Goal: Check status: Check status

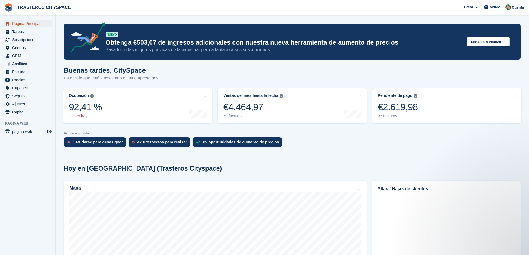
click at [32, 22] on span "Página Principal" at bounding box center [28, 24] width 33 height 8
click at [49, 24] on link "Página Principal" at bounding box center [28, 24] width 50 height 8
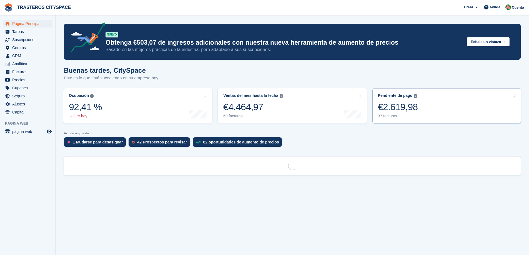
click at [446, 106] on link "Pendiente de pago El saldo total pendiente de todas las facturas abiertas. €2.6…" at bounding box center [447, 105] width 149 height 35
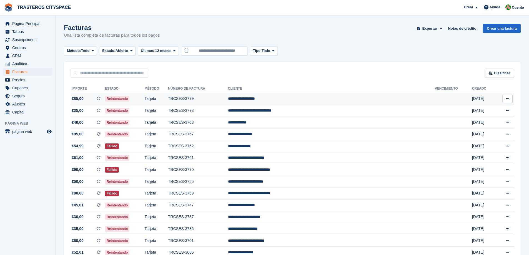
click at [225, 100] on td "TRCSES-3779" at bounding box center [198, 99] width 60 height 12
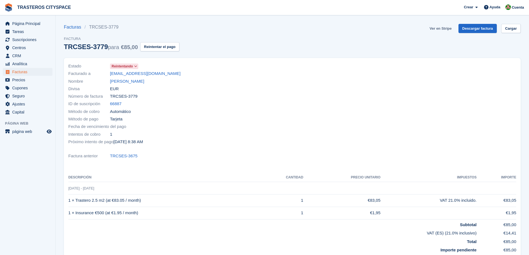
click at [446, 28] on link "Ver en Stripe" at bounding box center [441, 28] width 26 height 9
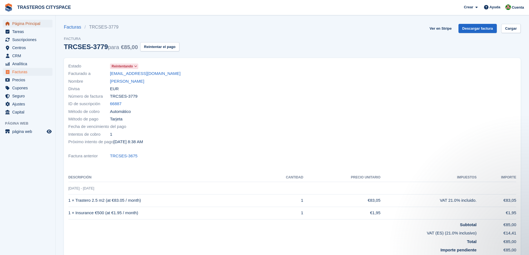
click at [31, 23] on span "Página Principal" at bounding box center [28, 24] width 33 height 8
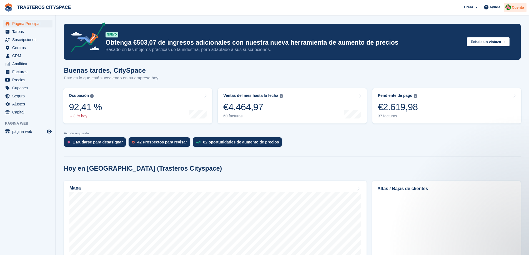
click at [520, 7] on span "Cuenta" at bounding box center [518, 8] width 12 height 6
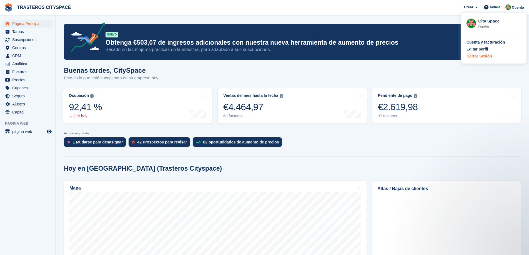
click at [484, 57] on div "Cerrar Sesión" at bounding box center [480, 56] width 26 height 6
